Goal: Task Accomplishment & Management: Use online tool/utility

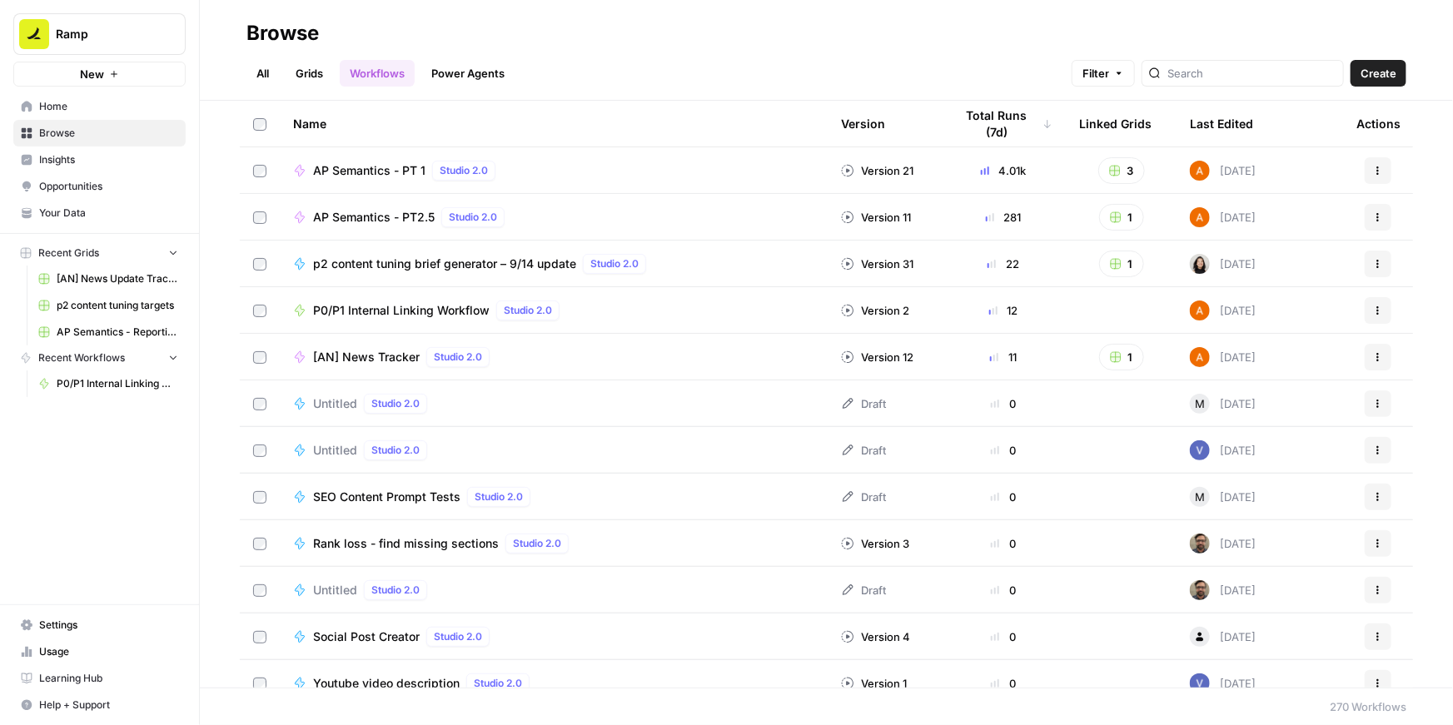
click at [386, 307] on span "P0/P1 Internal Linking Workflow" at bounding box center [401, 310] width 177 height 17
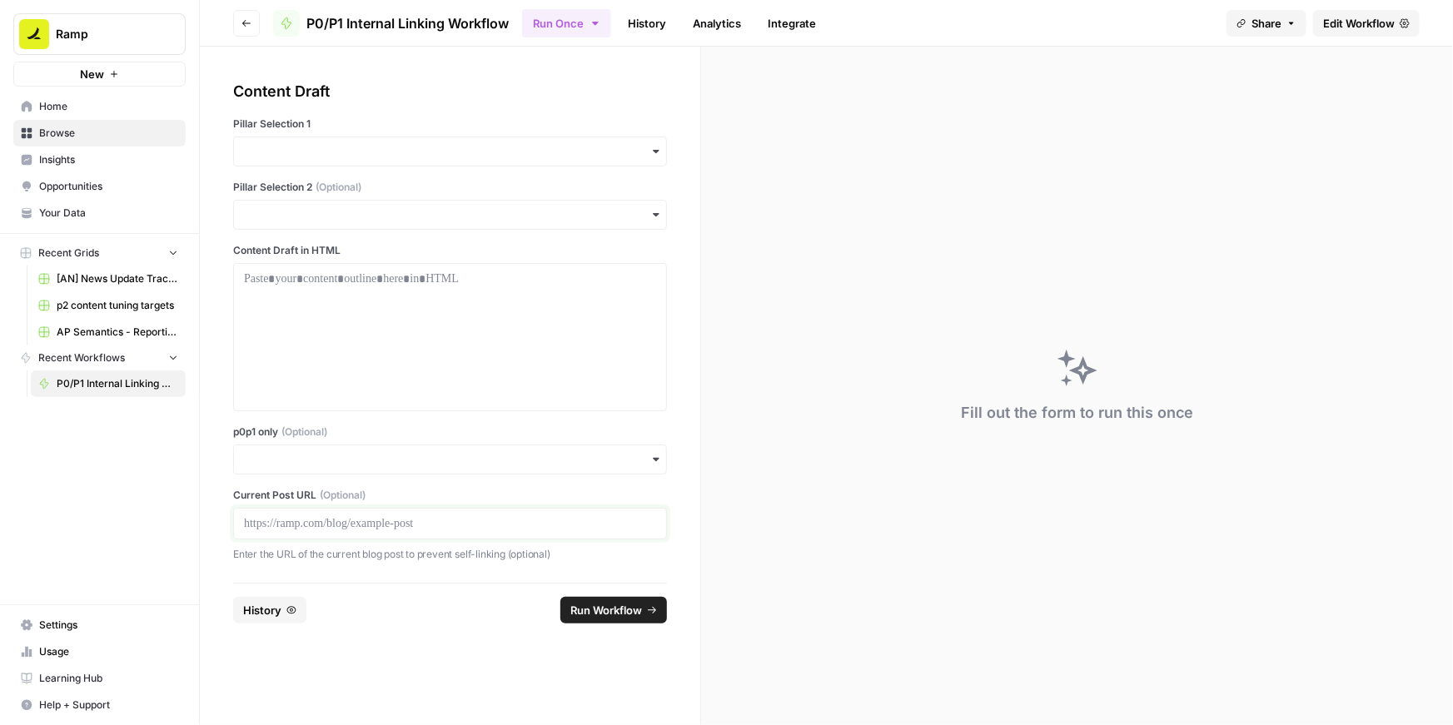
click at [401, 526] on p at bounding box center [450, 524] width 412 height 17
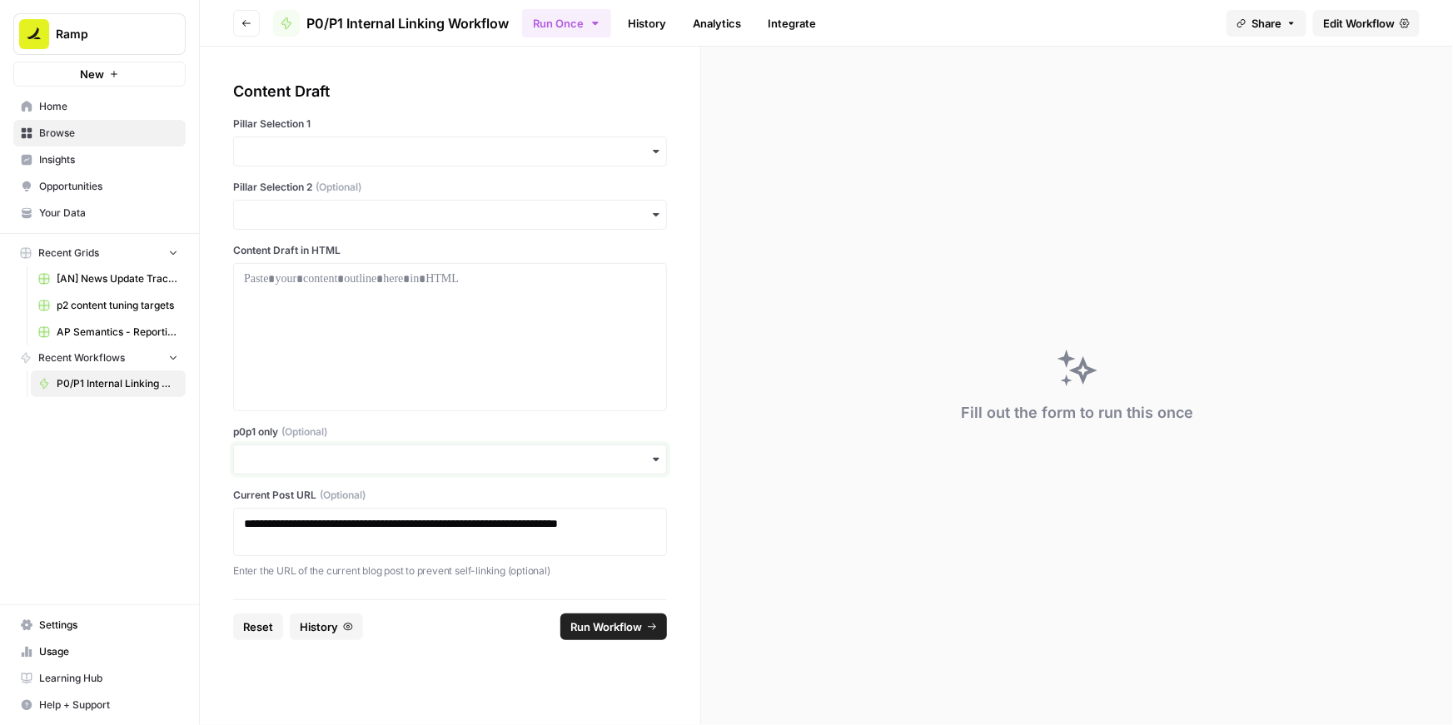
click at [381, 456] on input "p0p1 only (Optional)" at bounding box center [450, 459] width 412 height 17
click at [291, 509] on div "Yes" at bounding box center [450, 505] width 432 height 32
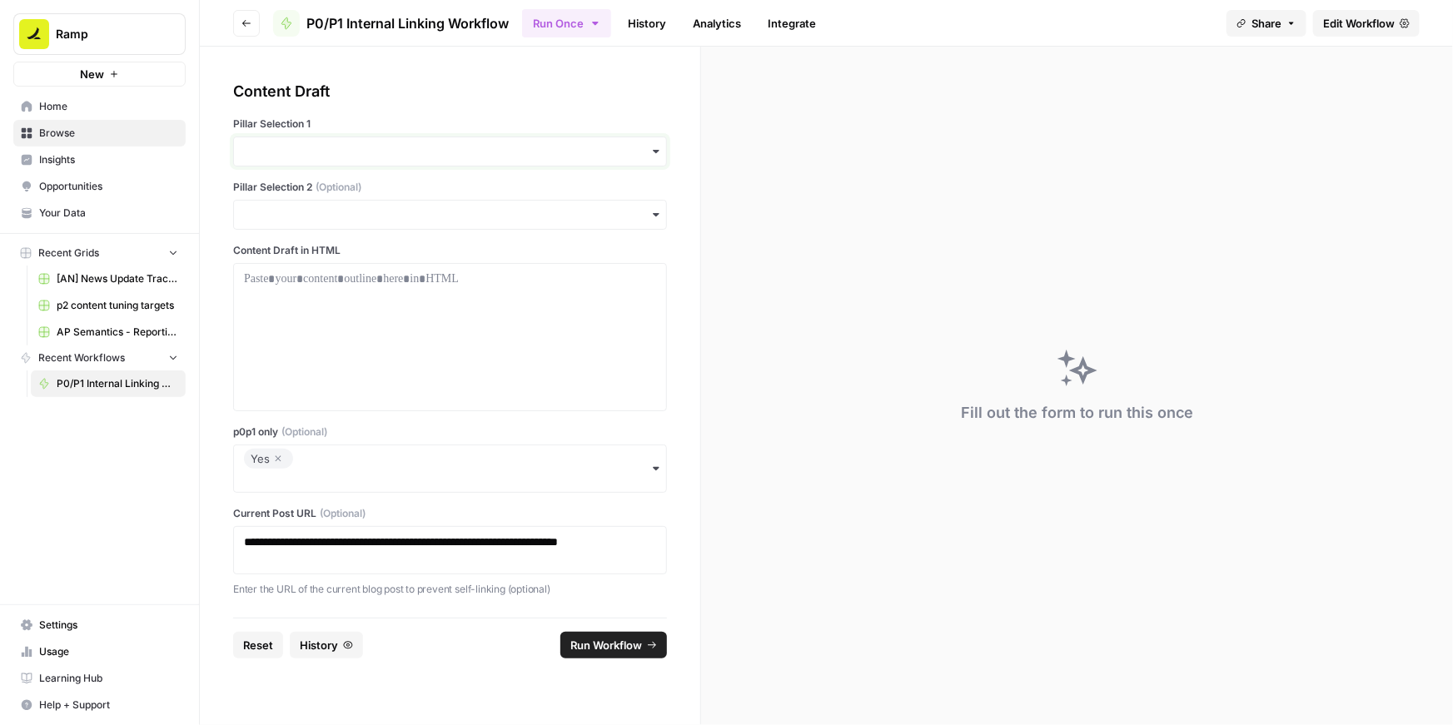
click at [322, 155] on input "Pillar Selection 1" at bounding box center [450, 151] width 412 height 17
click at [287, 228] on div "BCC" at bounding box center [450, 228] width 432 height 32
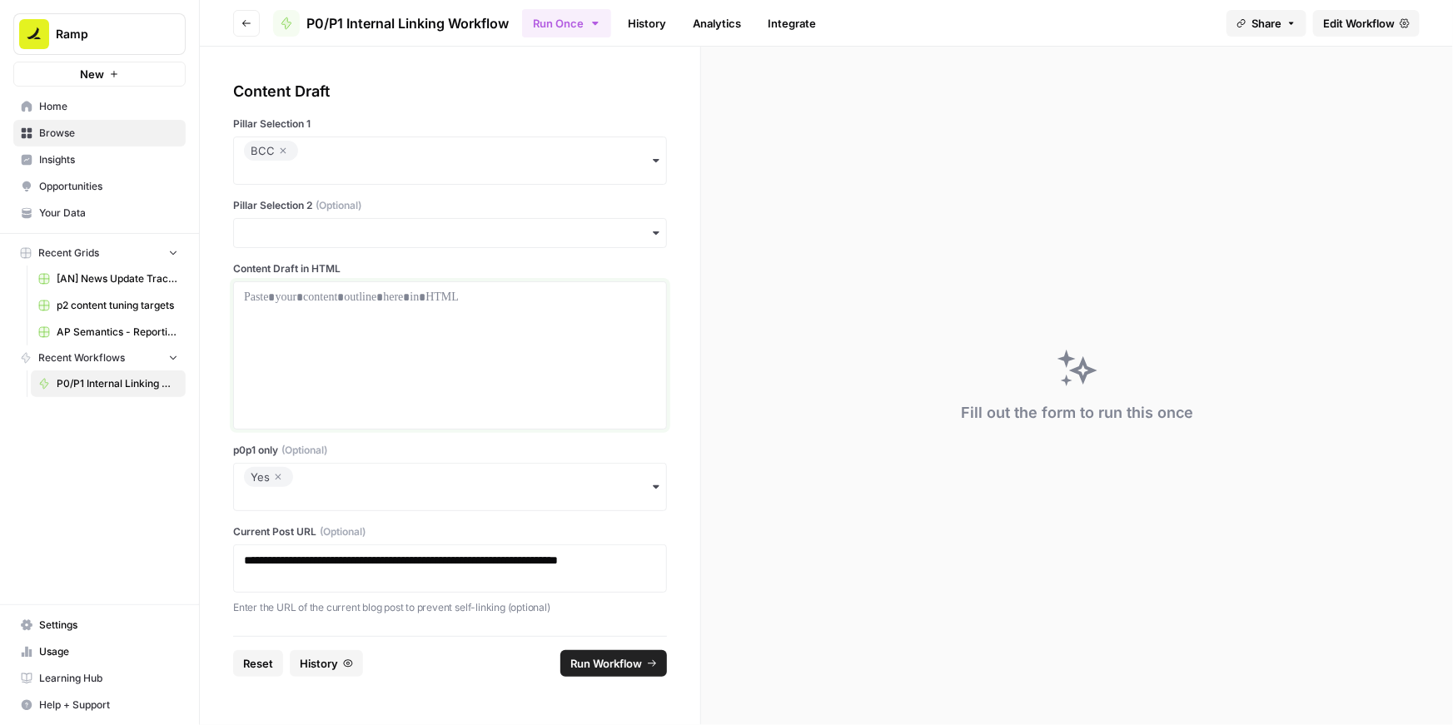
click at [292, 305] on p at bounding box center [450, 297] width 412 height 17
click at [421, 319] on div at bounding box center [450, 355] width 412 height 133
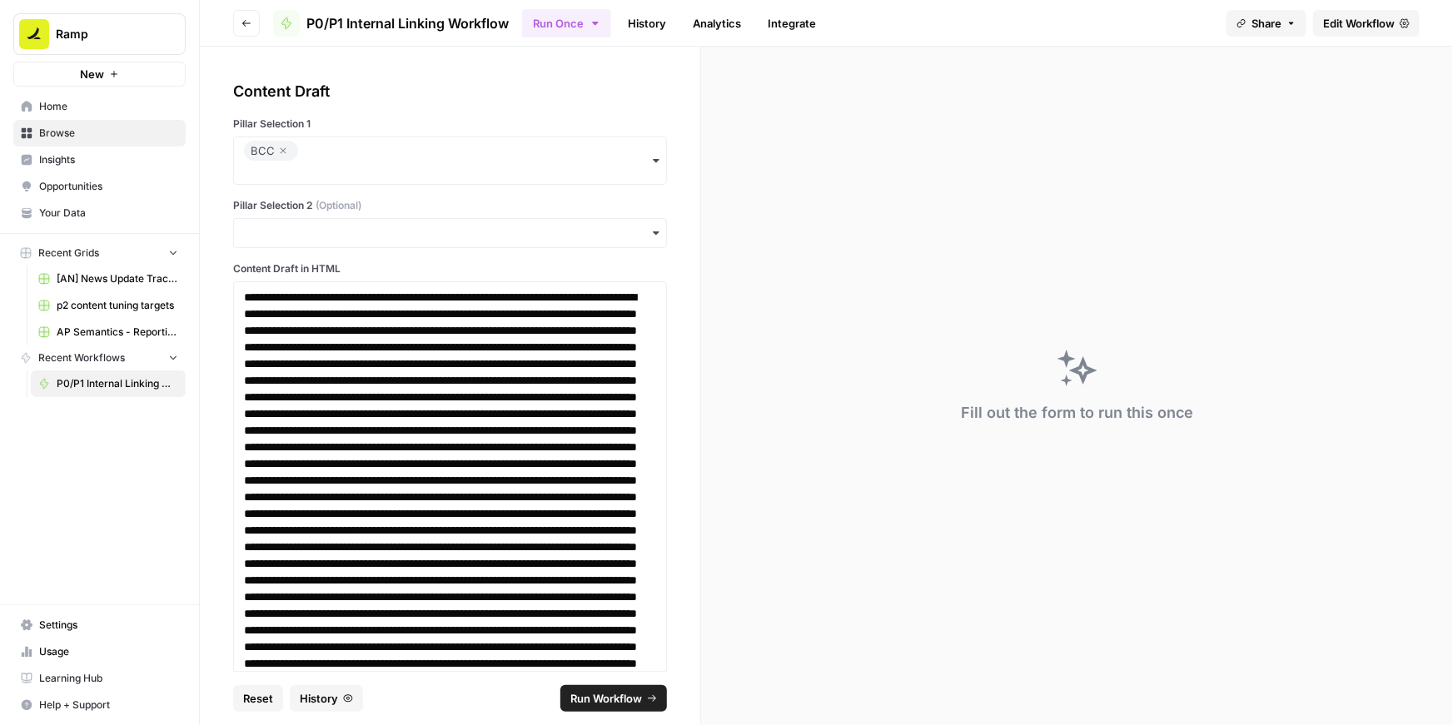
click at [588, 693] on span "Run Workflow" at bounding box center [606, 698] width 72 height 17
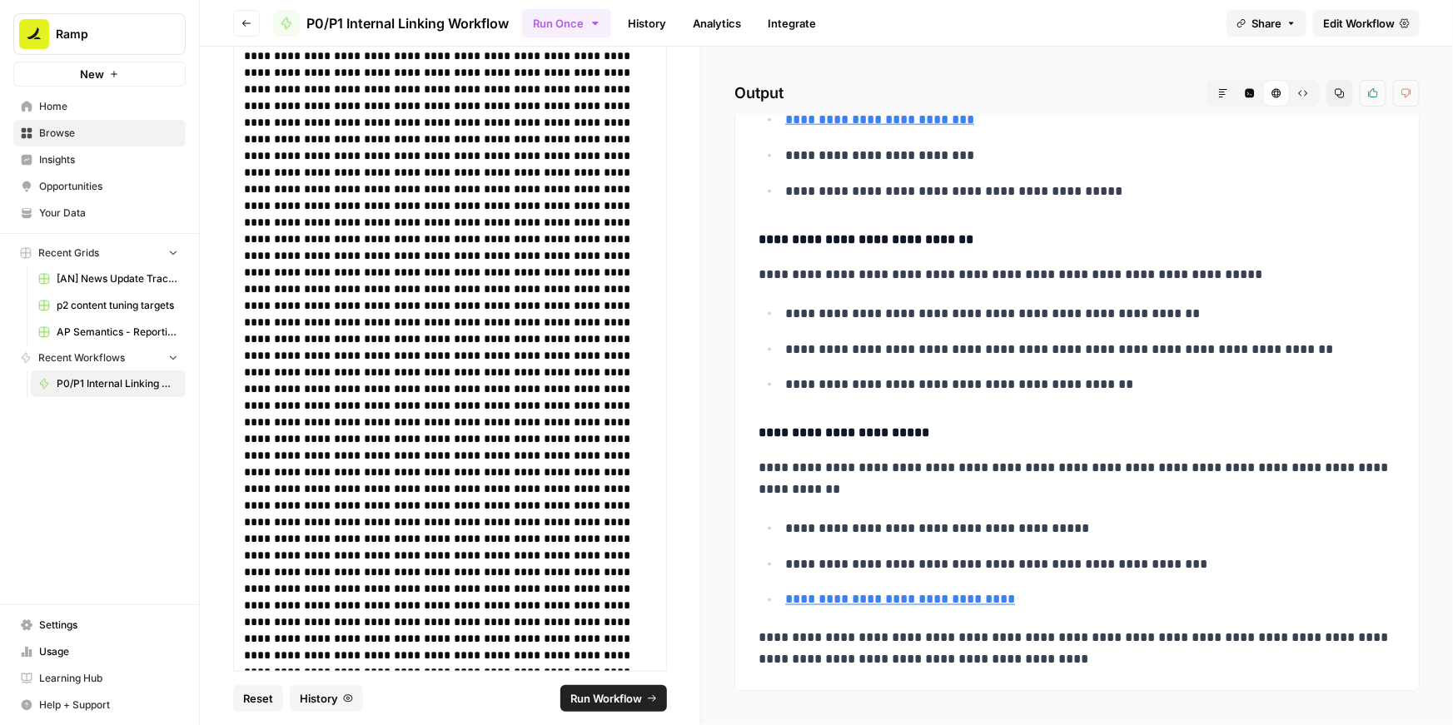
scroll to position [4994, 0]
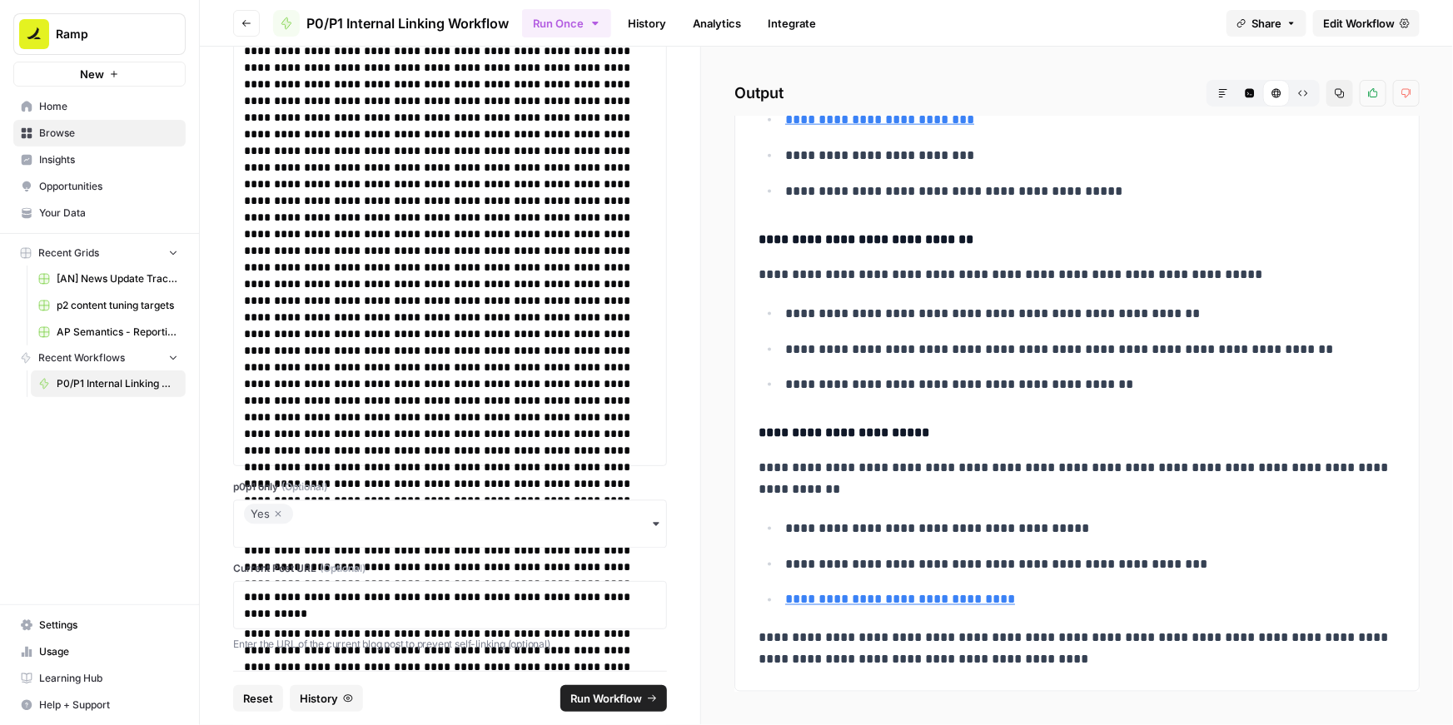
click at [279, 510] on icon "button" at bounding box center [278, 514] width 10 height 20
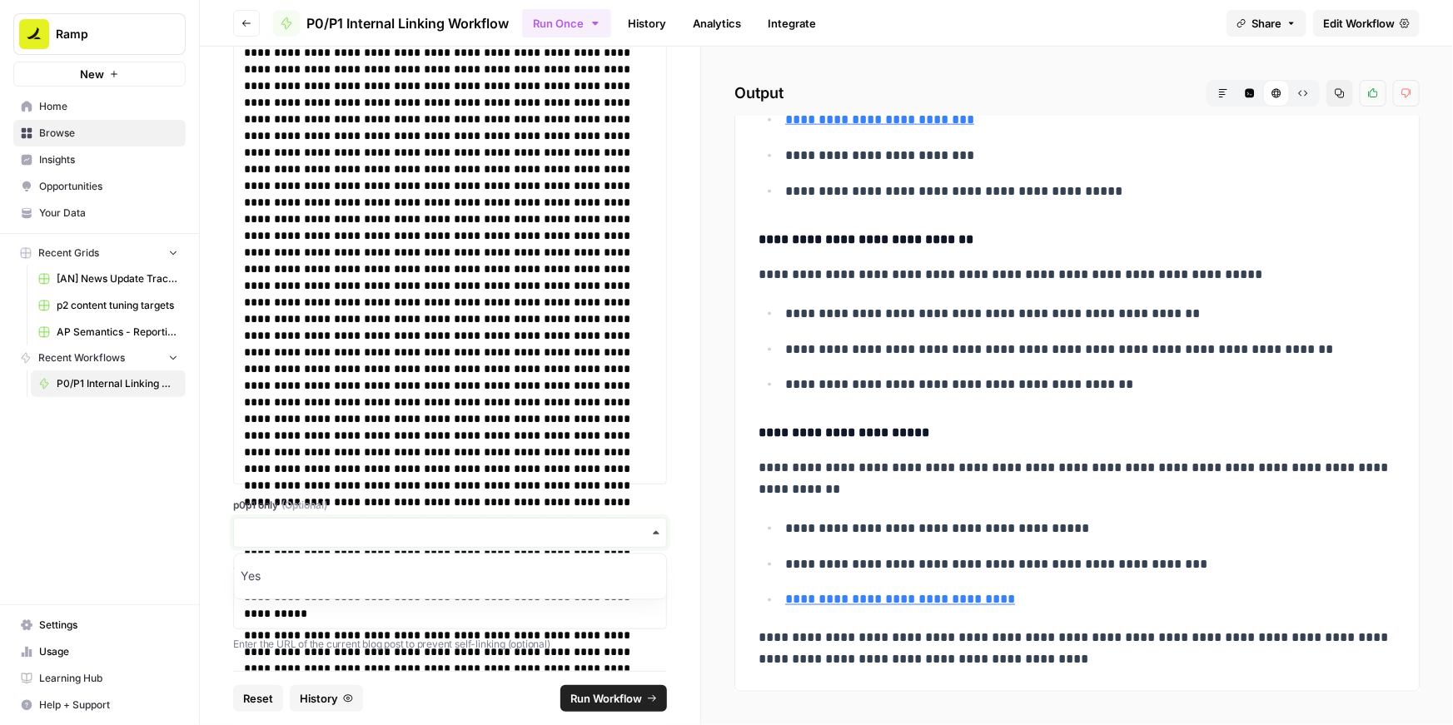
click at [350, 527] on input "p0p1 only (Optional)" at bounding box center [450, 533] width 412 height 17
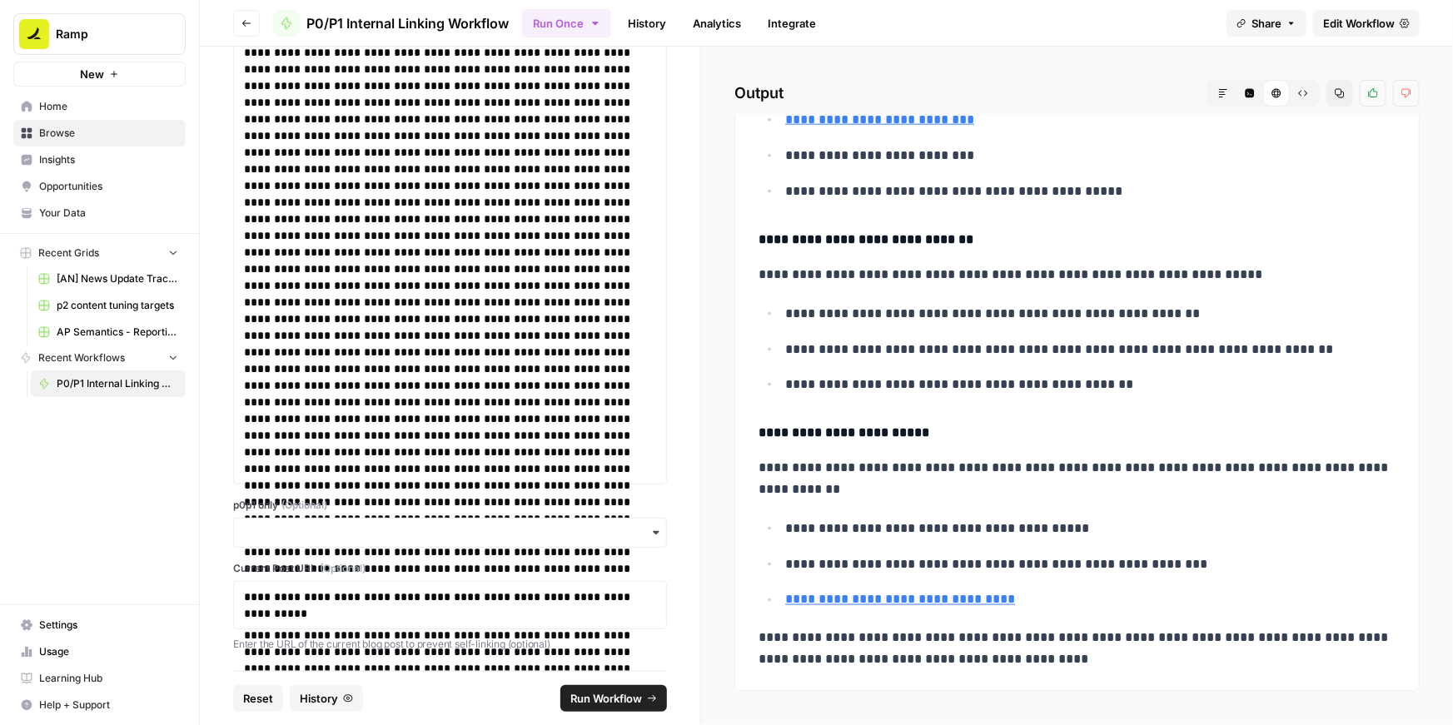
click at [371, 502] on label "p0p1 only (Optional)" at bounding box center [450, 505] width 434 height 15
click at [371, 525] on input "p0p1 only (Optional)" at bounding box center [450, 533] width 412 height 17
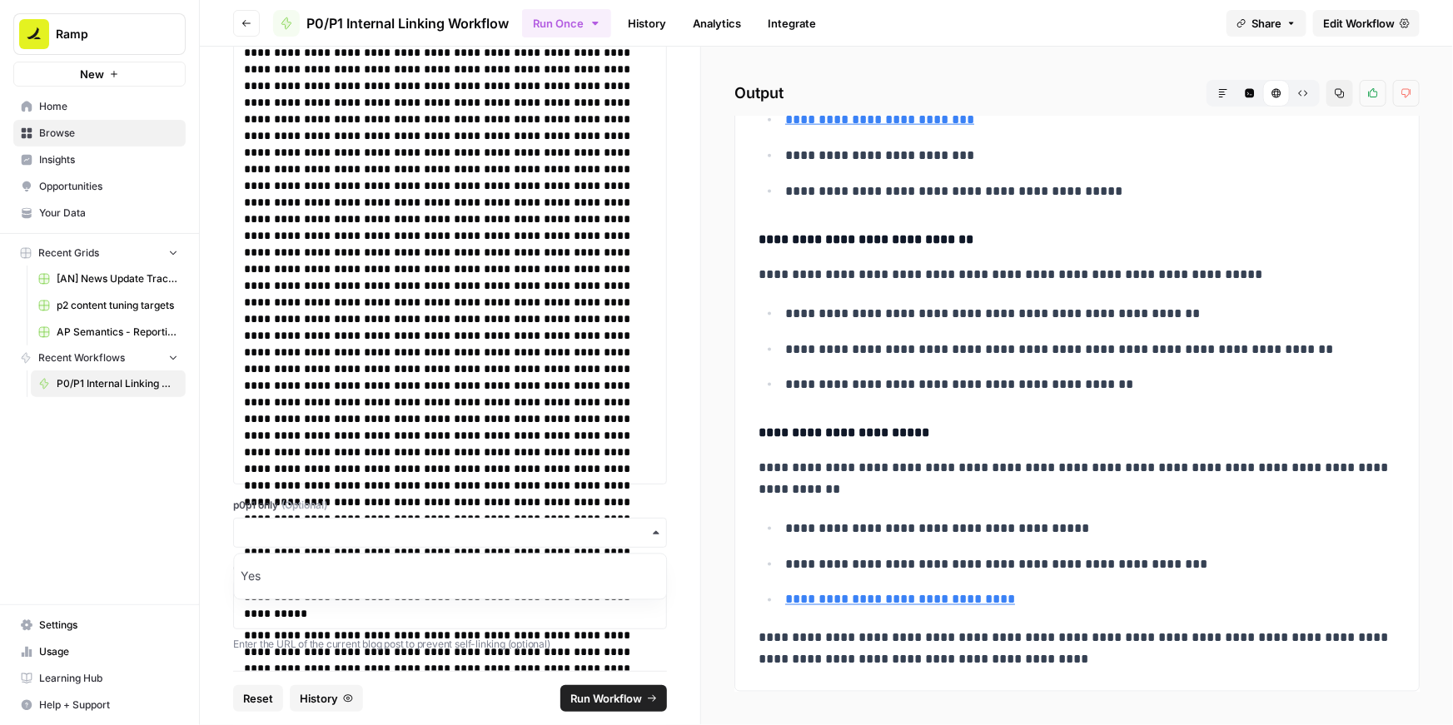
click at [475, 501] on label "p0p1 only (Optional)" at bounding box center [450, 505] width 434 height 15
click at [475, 525] on input "p0p1 only (Optional)" at bounding box center [450, 533] width 412 height 17
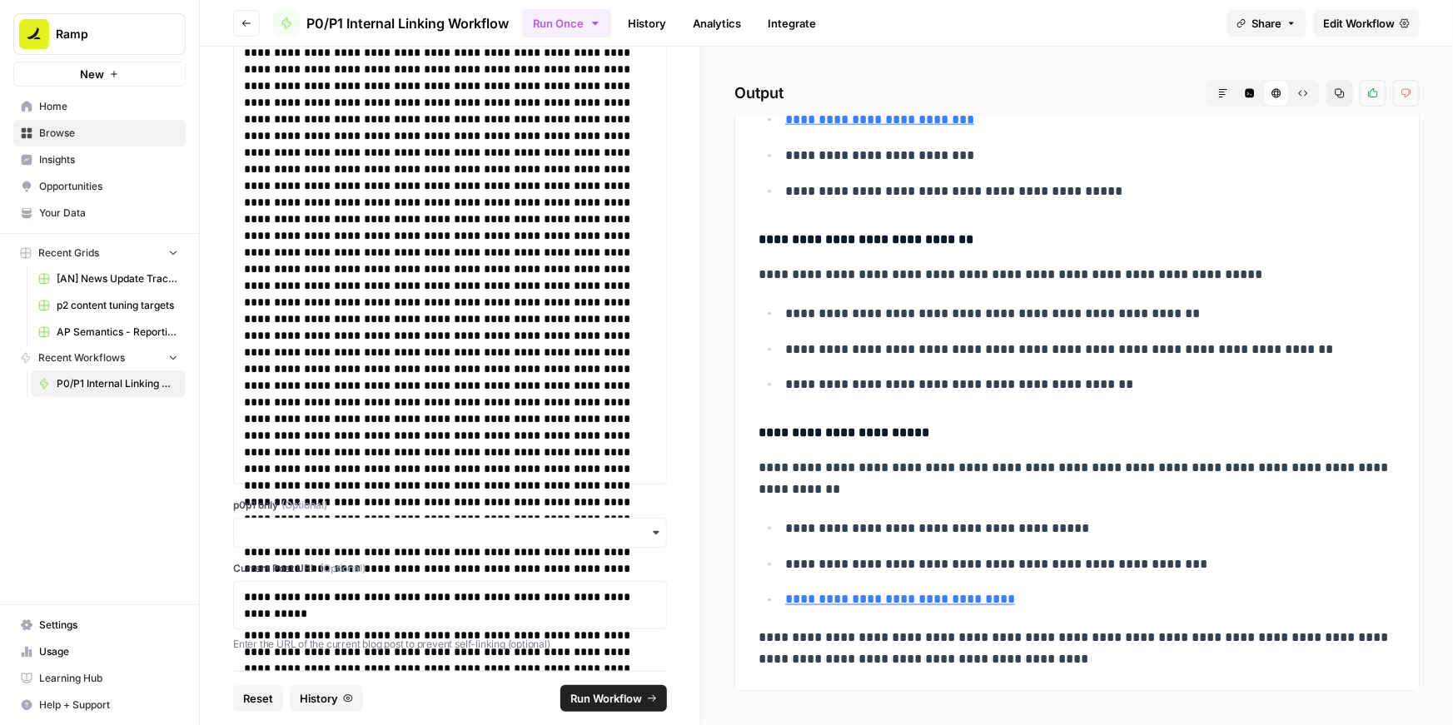
click at [605, 695] on span "Run Workflow" at bounding box center [606, 698] width 72 height 17
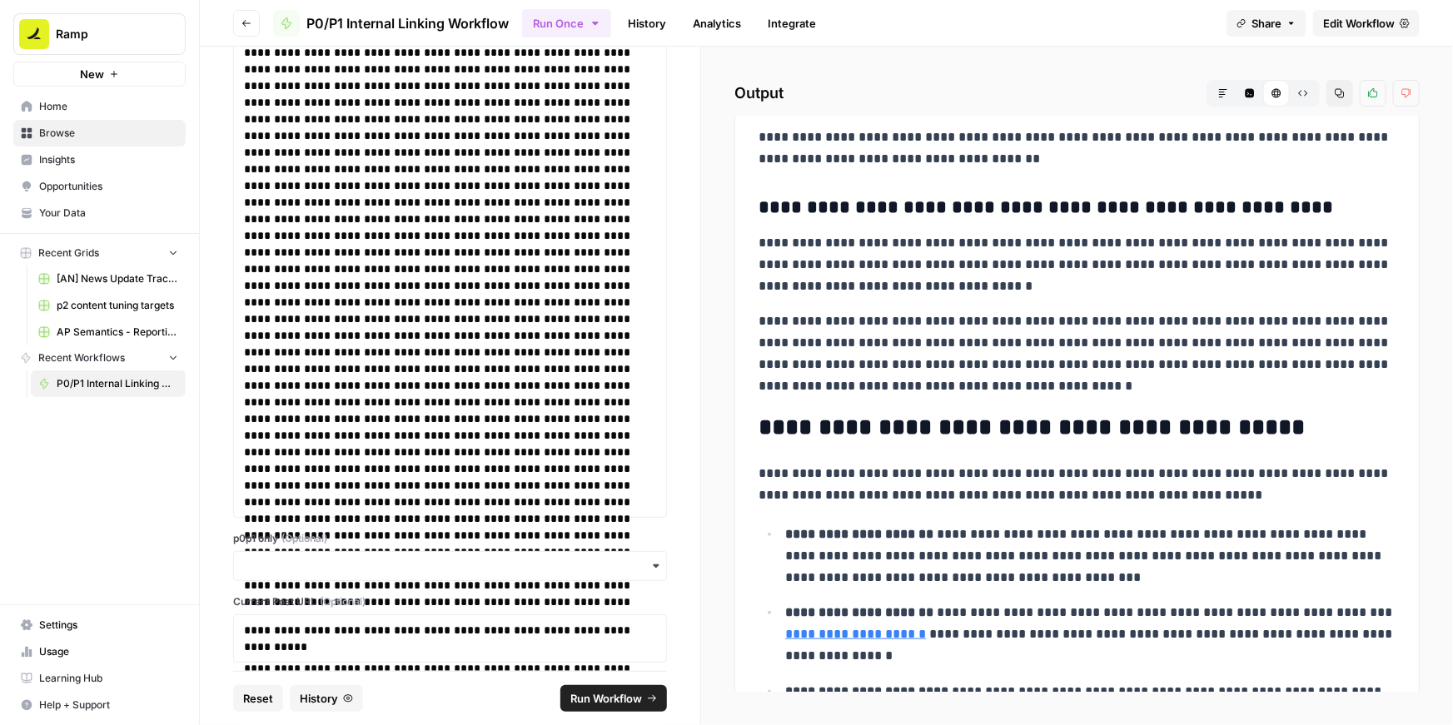
scroll to position [675, 0]
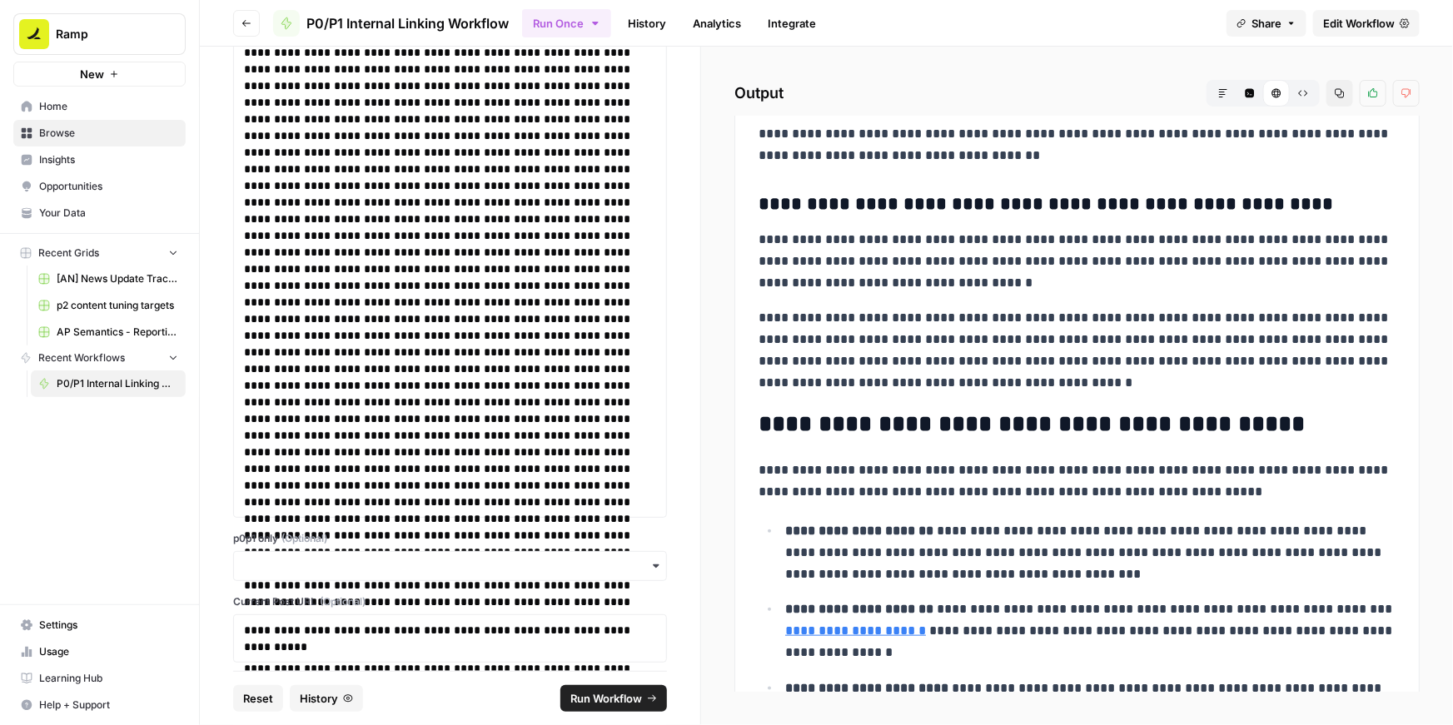
click at [1344, 89] on icon "button" at bounding box center [1340, 93] width 10 height 10
